Goal: Transaction & Acquisition: Purchase product/service

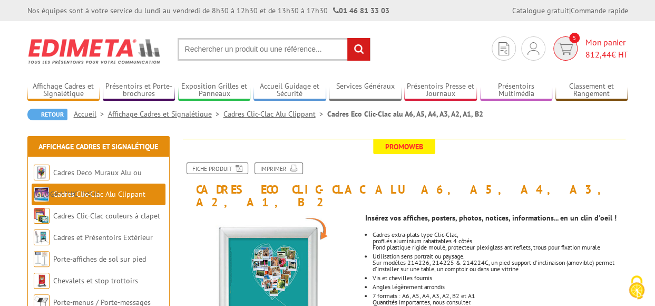
click at [594, 46] on span "Mon panier 812,44 € HT" at bounding box center [606, 48] width 43 height 24
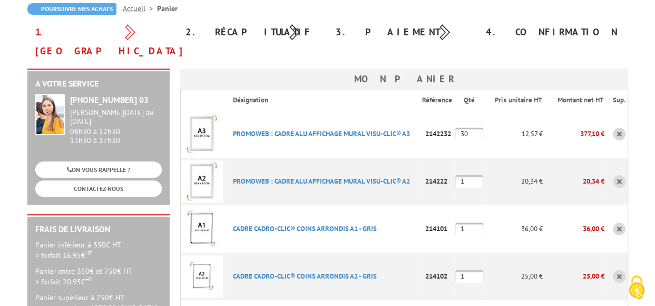
scroll to position [158, 0]
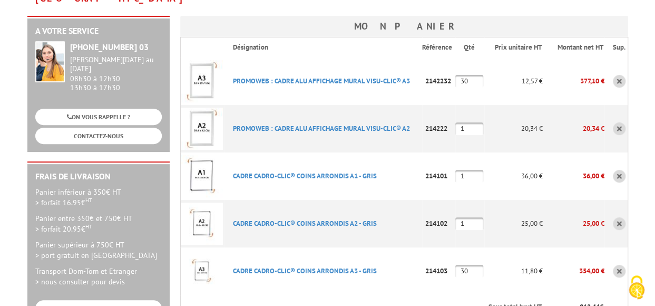
click at [617, 217] on link at bounding box center [619, 223] width 13 height 13
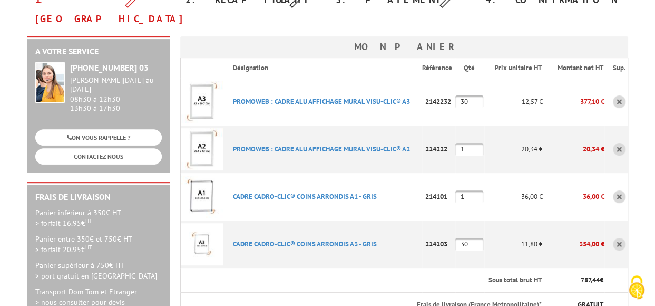
scroll to position [158, 0]
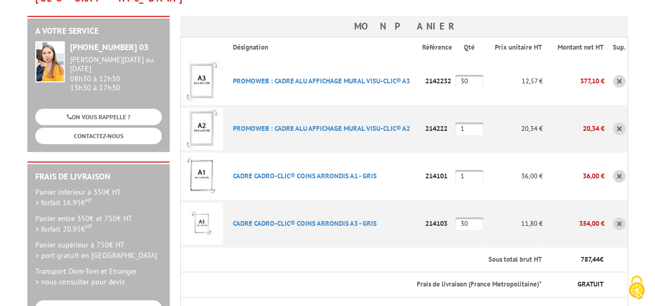
click at [620, 217] on link at bounding box center [619, 223] width 13 height 13
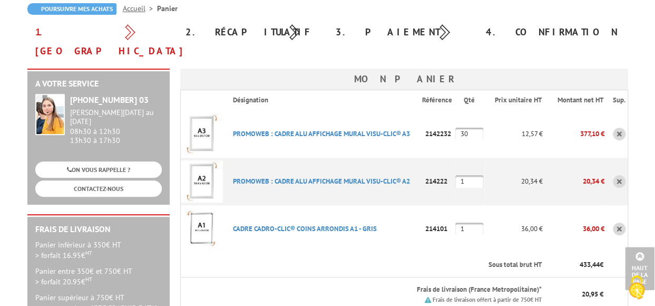
scroll to position [105, 0]
